Goal: Transaction & Acquisition: Purchase product/service

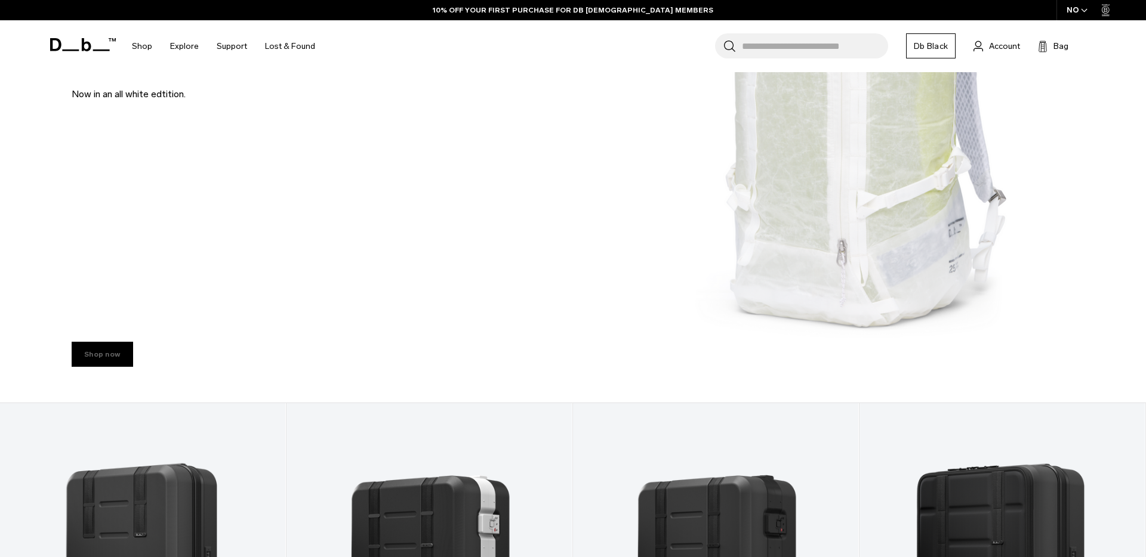
click at [116, 346] on link "Shop now" at bounding box center [102, 354] width 61 height 25
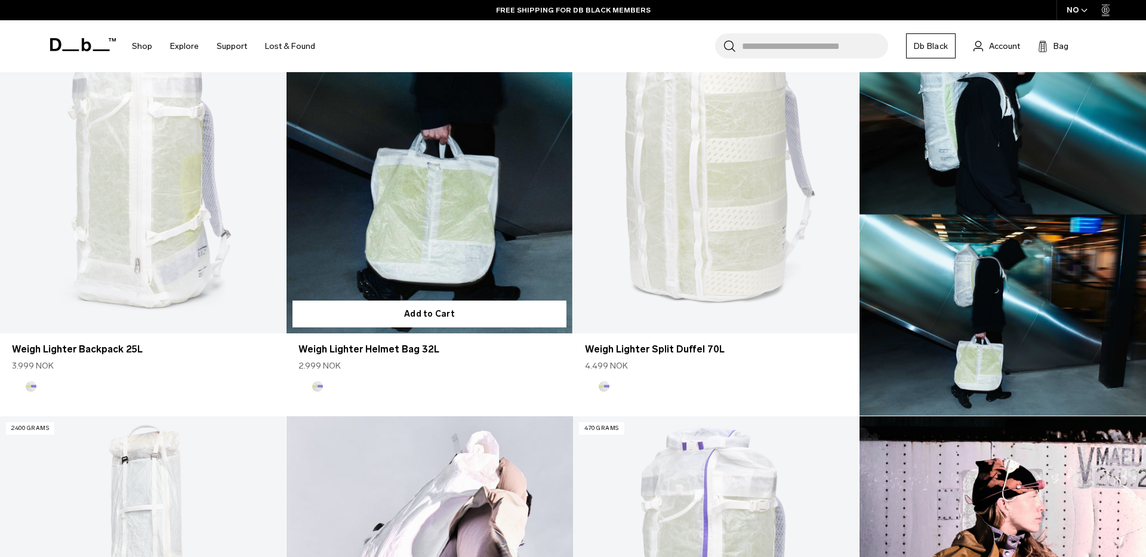
scroll to position [405, 0]
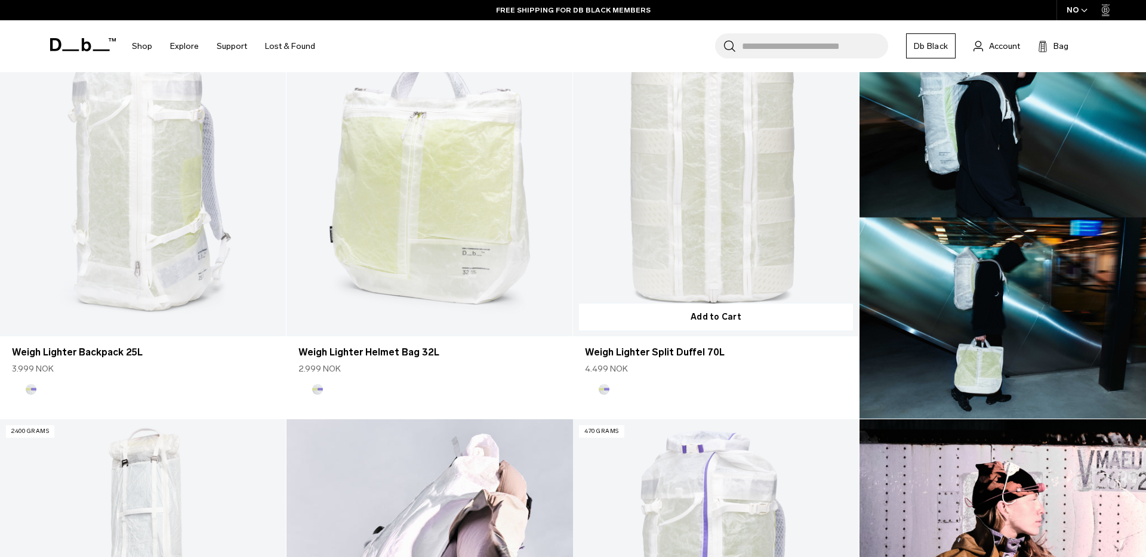
click at [590, 388] on button "Diffusion" at bounding box center [590, 389] width 11 height 11
click at [605, 387] on button "Aurora" at bounding box center [604, 389] width 11 height 11
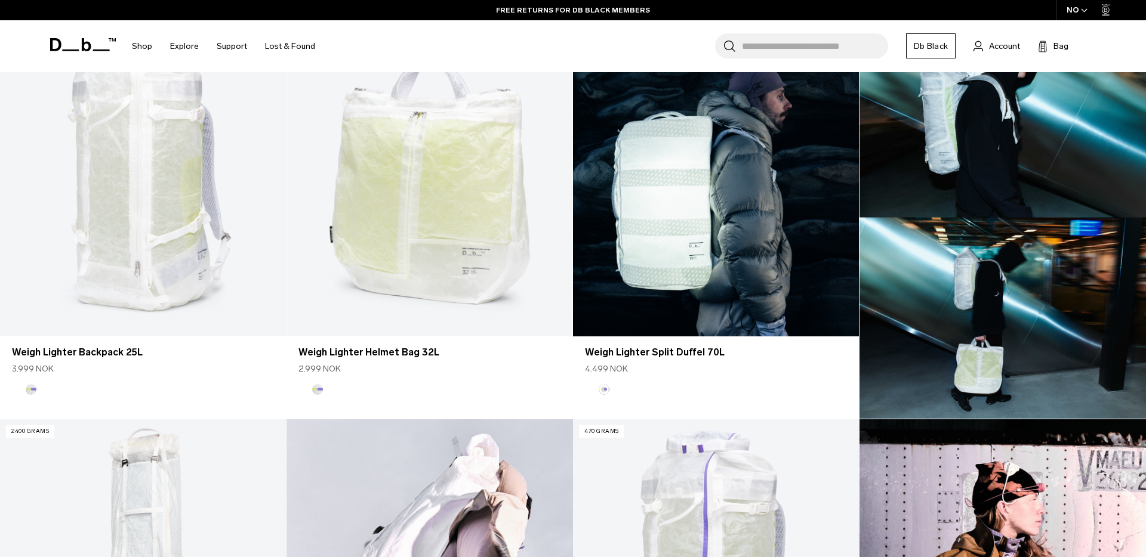
click at [592, 390] on button "Diffusion" at bounding box center [590, 389] width 11 height 11
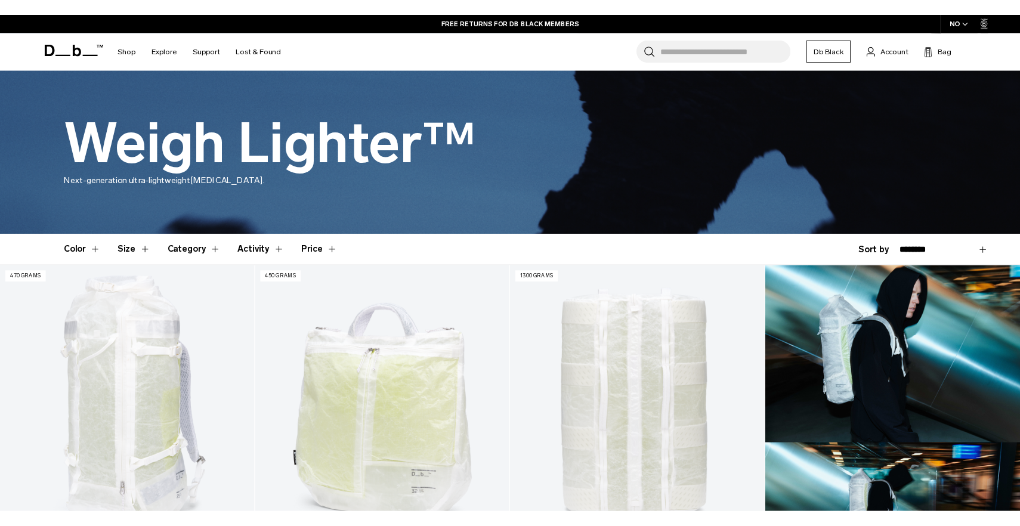
scroll to position [0, 0]
